Goal: Task Accomplishment & Management: Use online tool/utility

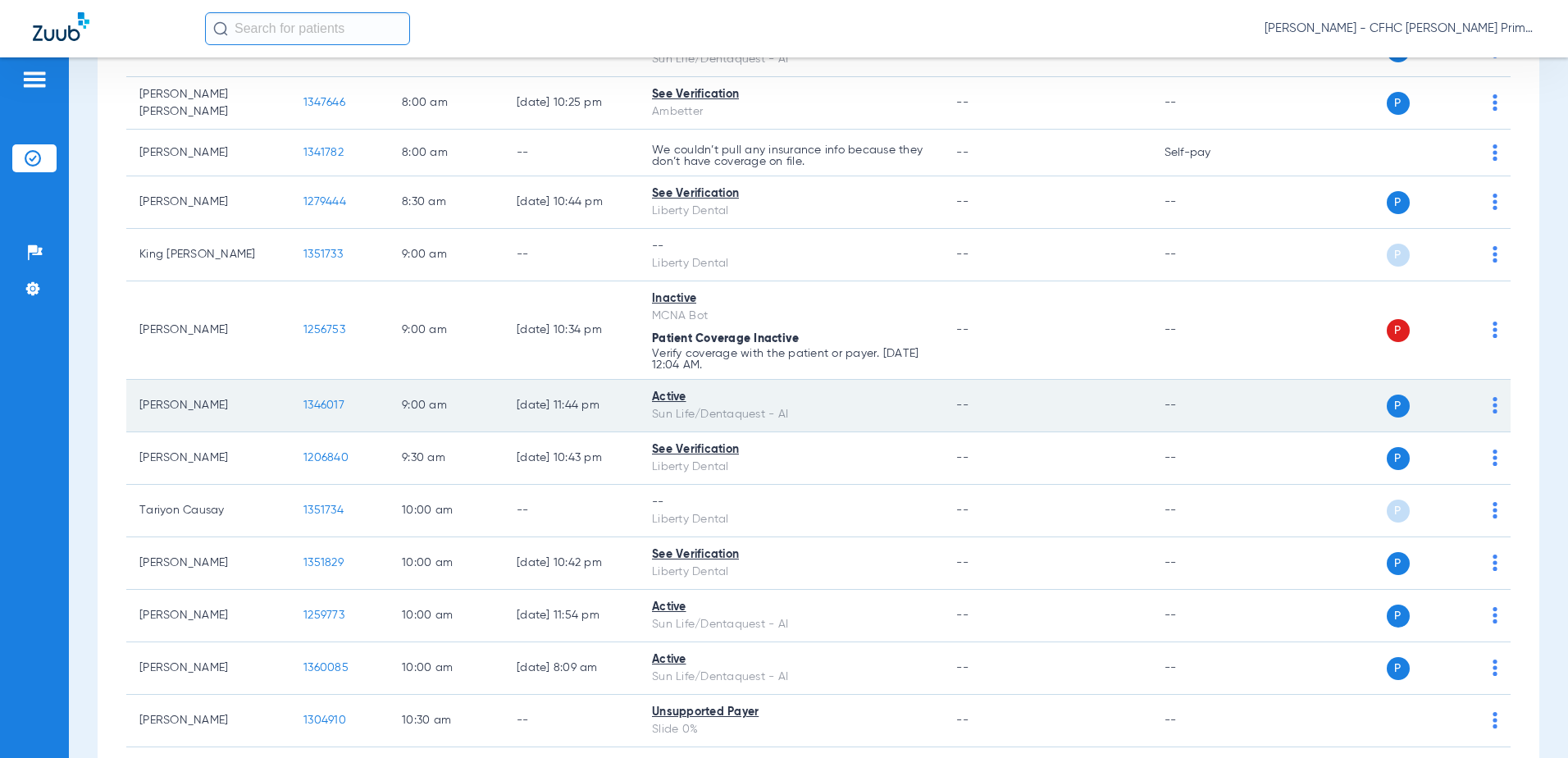
scroll to position [328, 0]
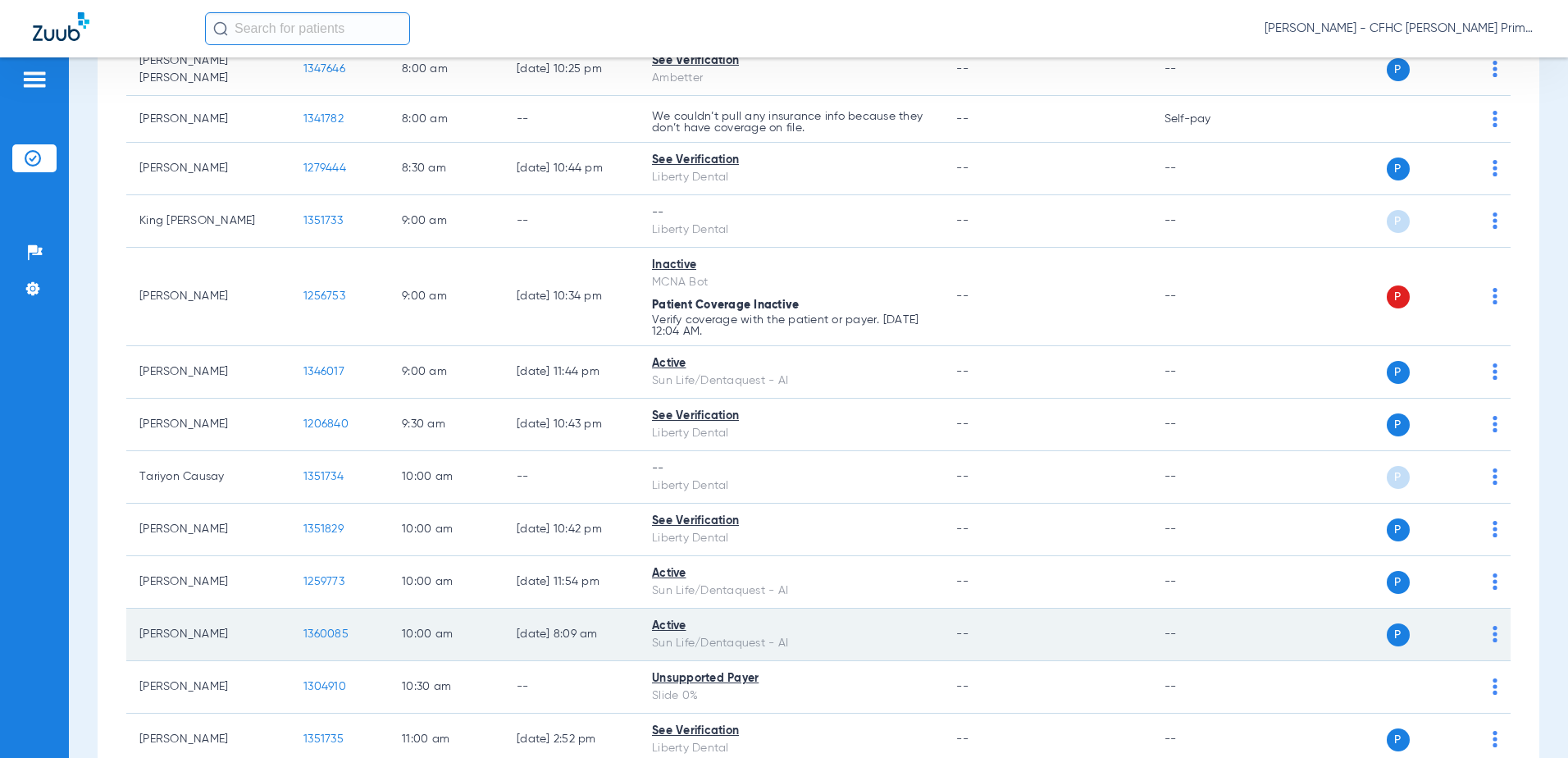
click at [329, 630] on span "1360085" at bounding box center [326, 634] width 45 height 12
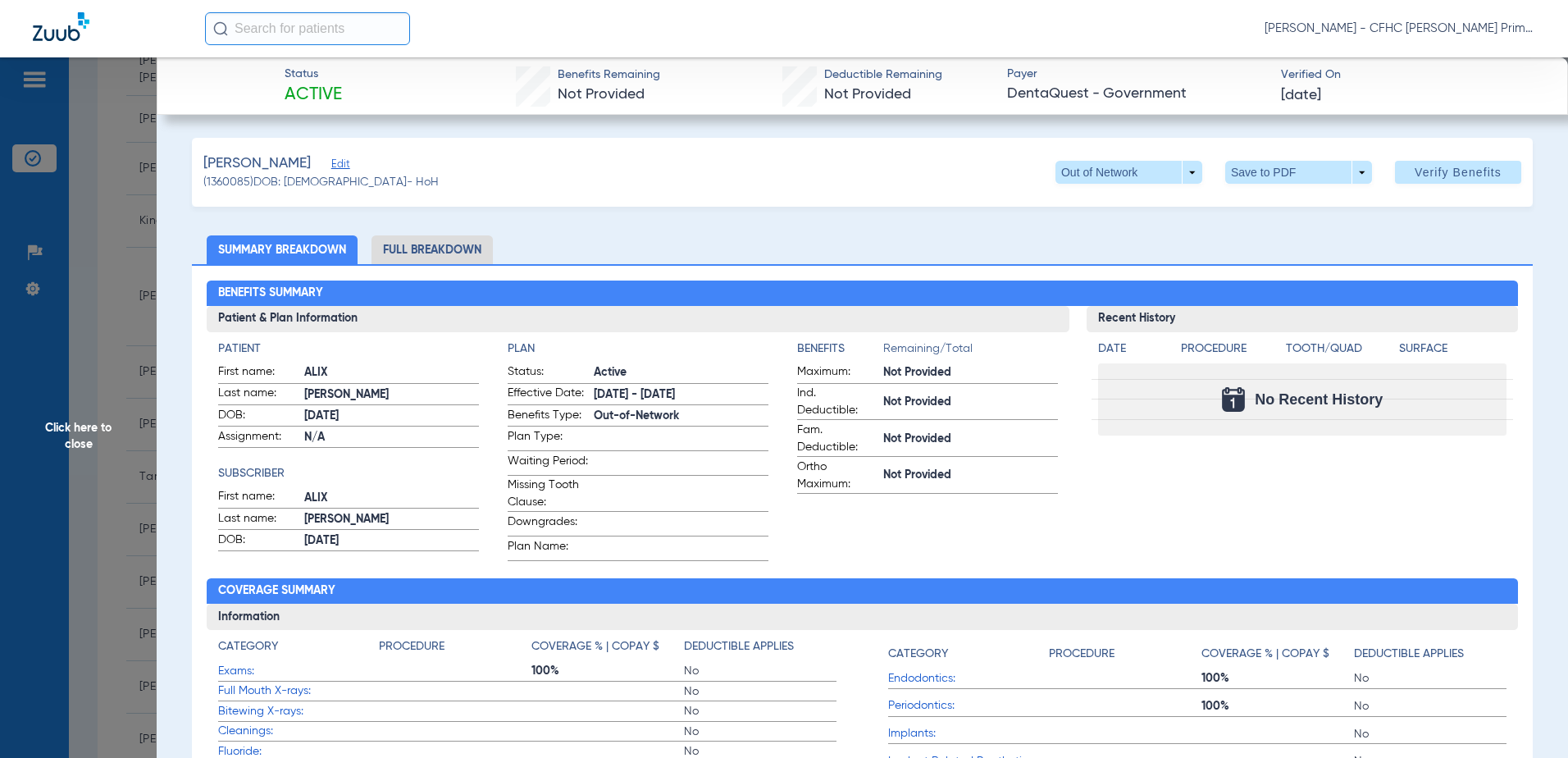
click at [332, 165] on span "Edit" at bounding box center [338, 166] width 14 height 15
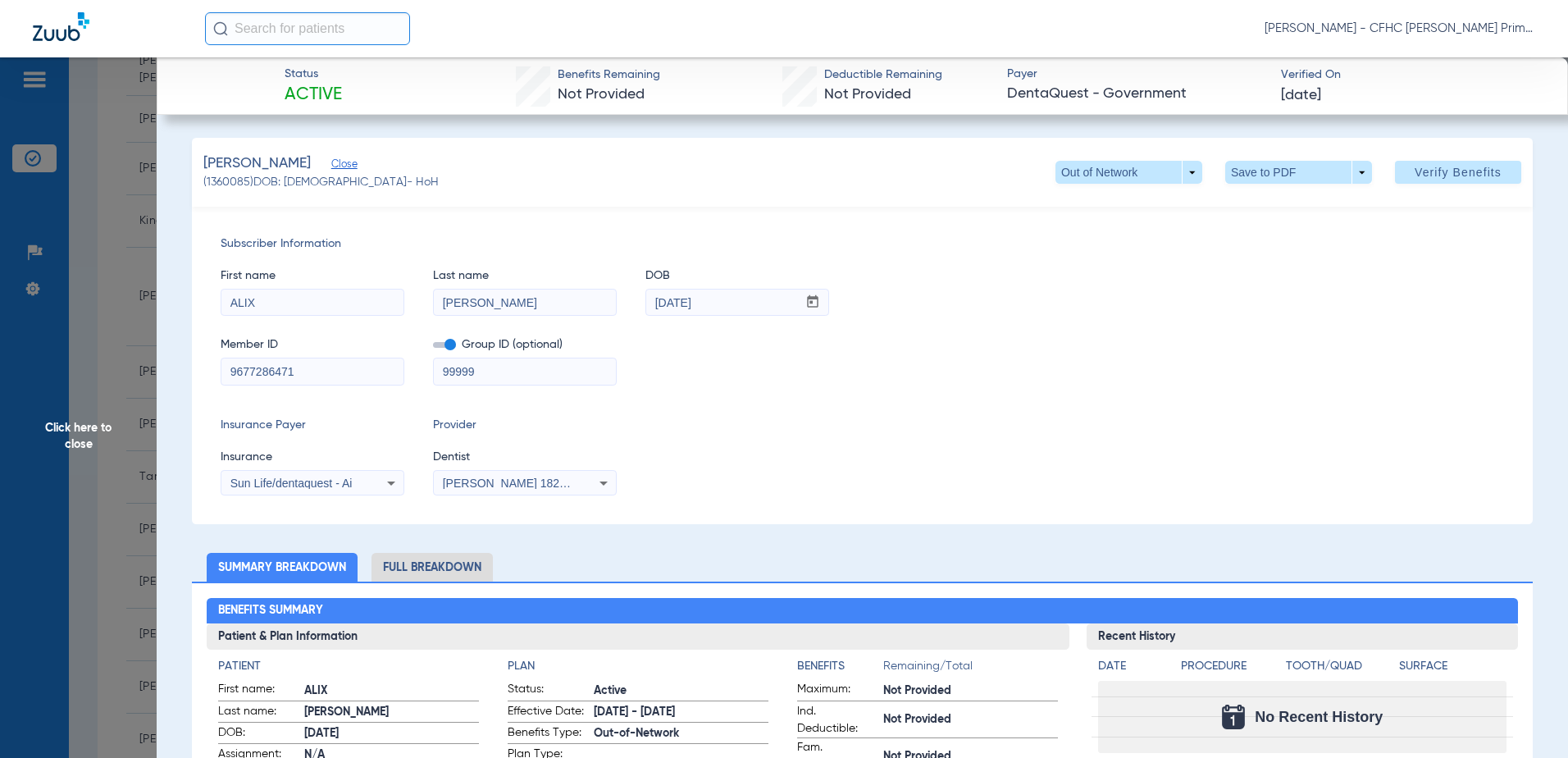
click at [452, 347] on span at bounding box center [444, 344] width 23 height 6
click at [433, 348] on input "checkbox" at bounding box center [433, 348] width 0 height 0
click at [358, 484] on div "Sun Life/dentaquest - Ai" at bounding box center [296, 483] width 132 height 12
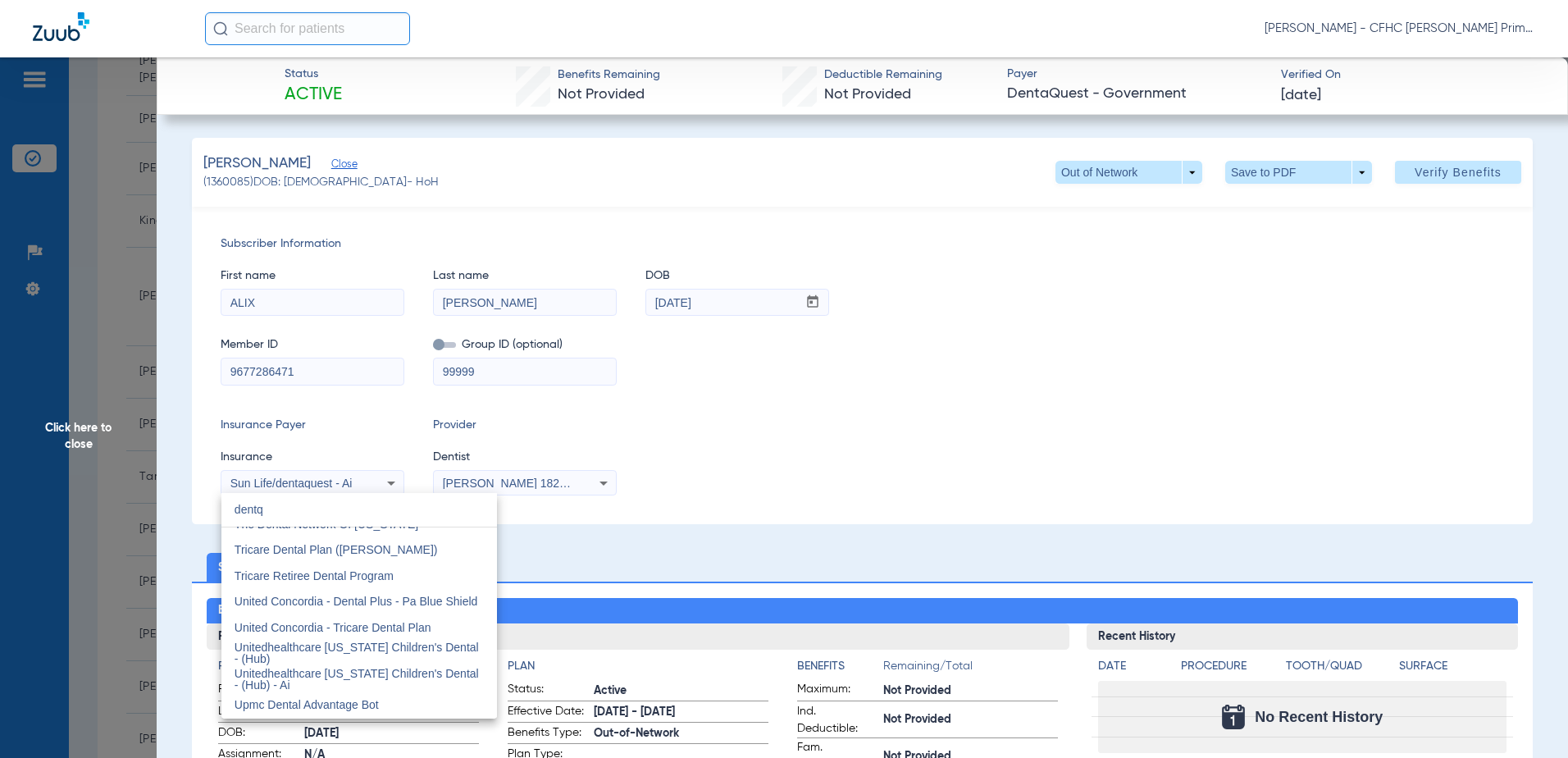
scroll to position [0, 0]
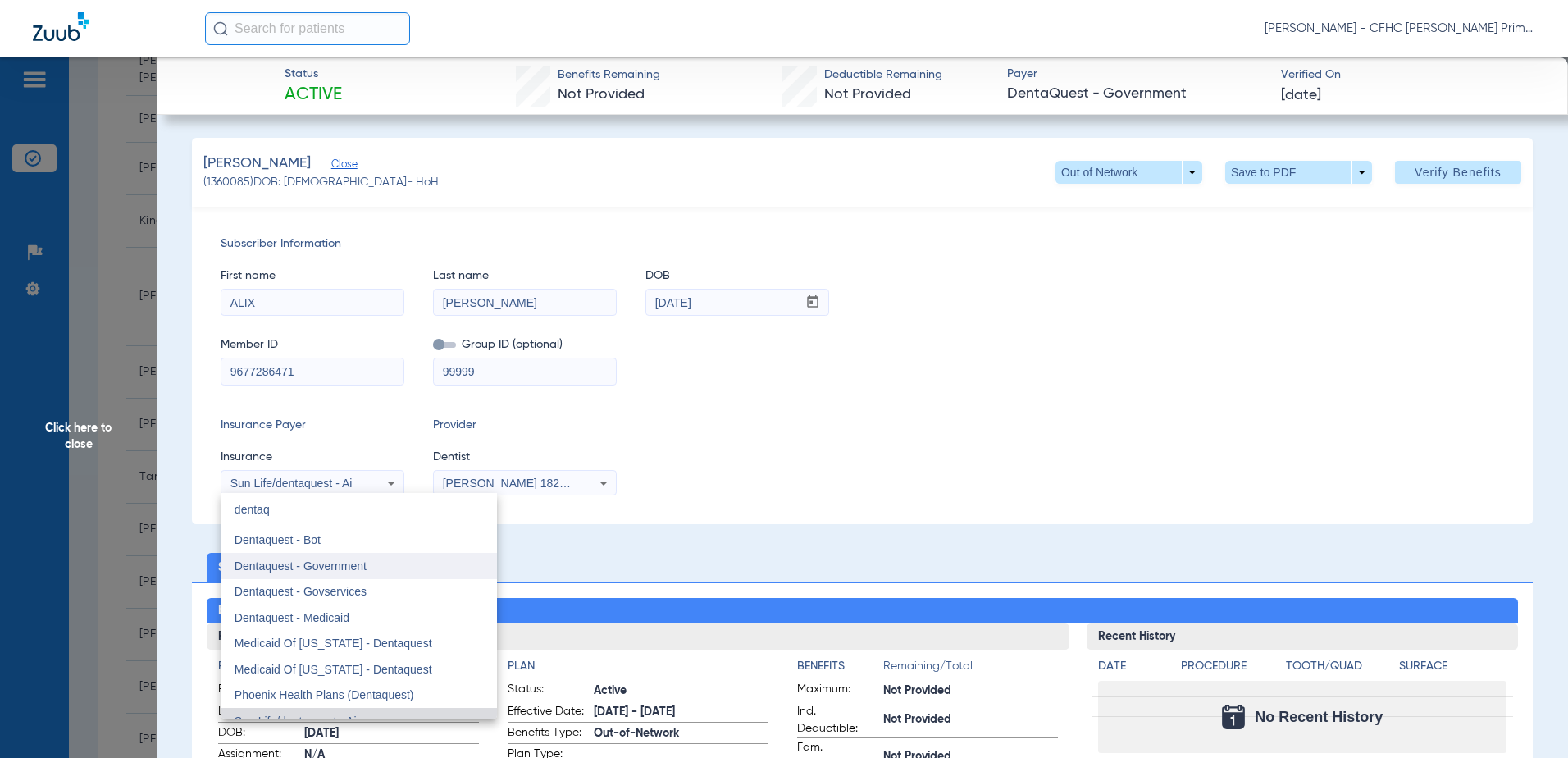
type input "dentaq"
click at [338, 561] on span "Dentaquest - Government" at bounding box center [300, 566] width 132 height 14
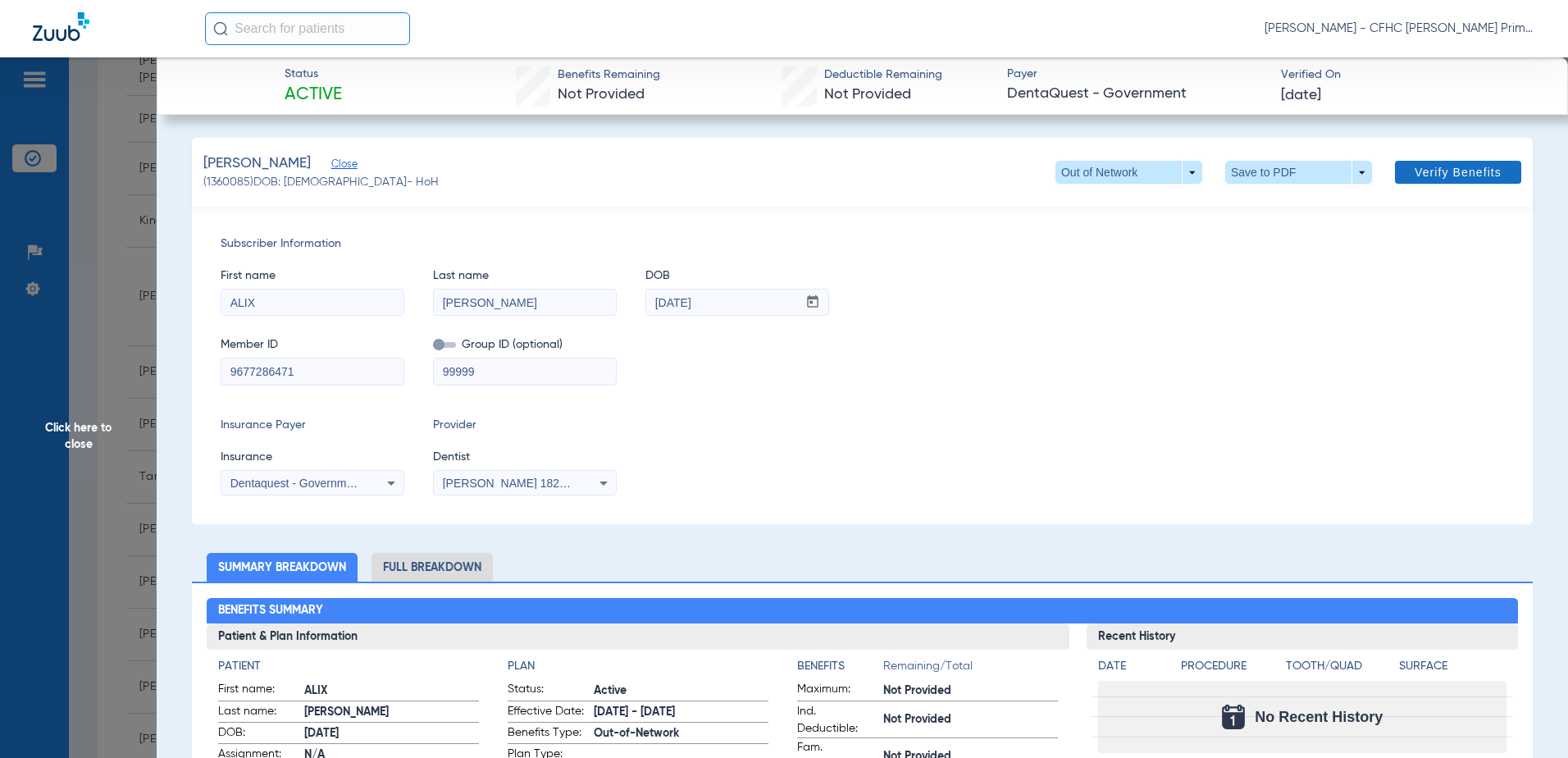
click at [1444, 173] on span "Verify Benefits" at bounding box center [1458, 173] width 87 height 14
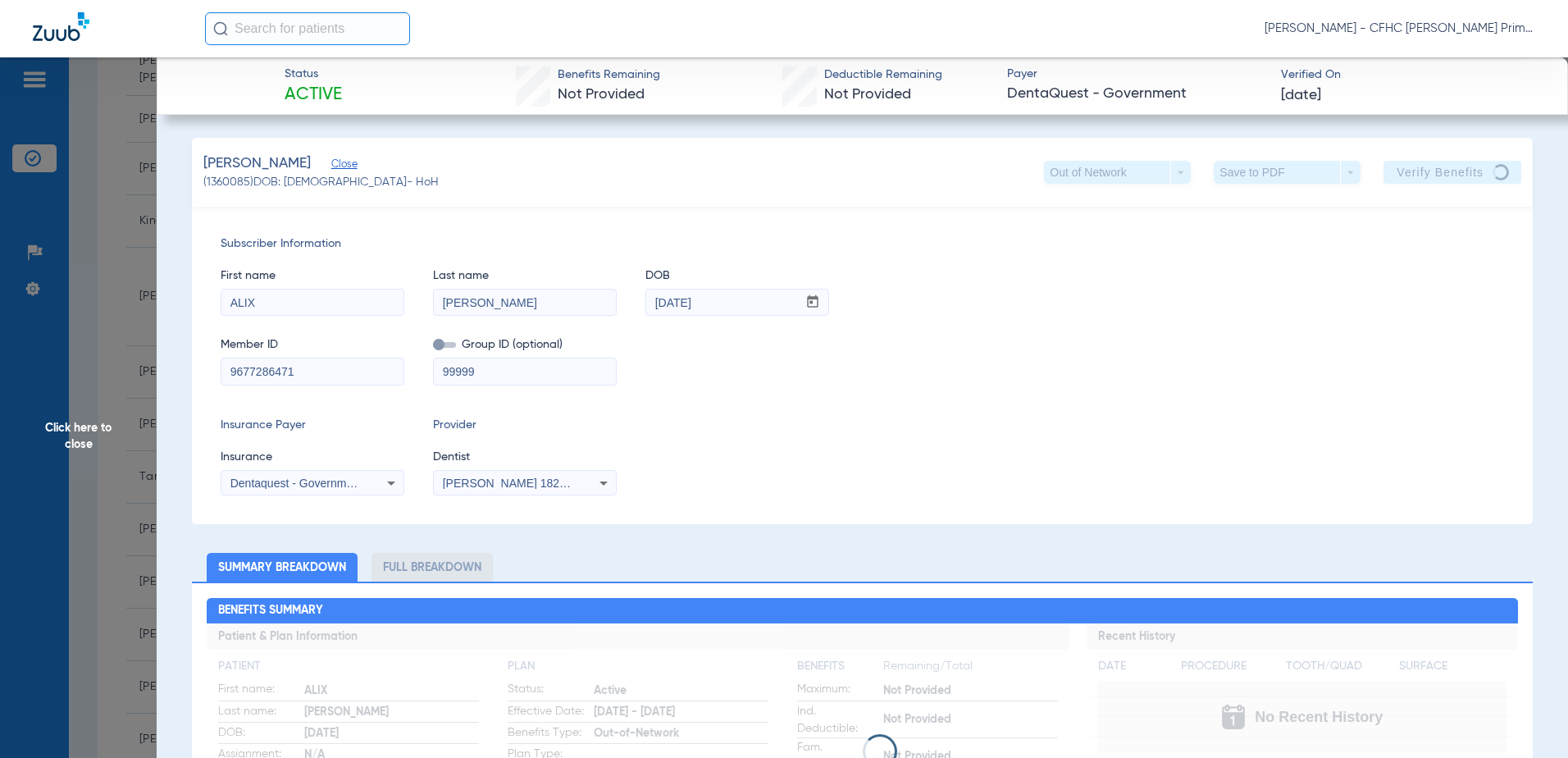
click at [1142, 392] on div "Subscriber Information First name ALIX Last name GEORGE DOB mm / dd / yyyy 04/1…" at bounding box center [862, 365] width 1341 height 317
click at [1013, 394] on div "Subscriber Information First name ALIX Last name GEORGE DOB mm / dd / yyyy 04/1…" at bounding box center [862, 365] width 1341 height 317
click at [1013, 393] on div "Subscriber Information First name ALIX Last name GEORGE DOB mm / dd / yyyy 04/1…" at bounding box center [862, 365] width 1341 height 317
click at [1115, 387] on div "Subscriber Information First name ALIX Last name GEORGE DOB mm / dd / yyyy 04/1…" at bounding box center [862, 365] width 1341 height 317
click at [105, 432] on span "Click here to close" at bounding box center [78, 437] width 157 height 758
